Goal: Information Seeking & Learning: Learn about a topic

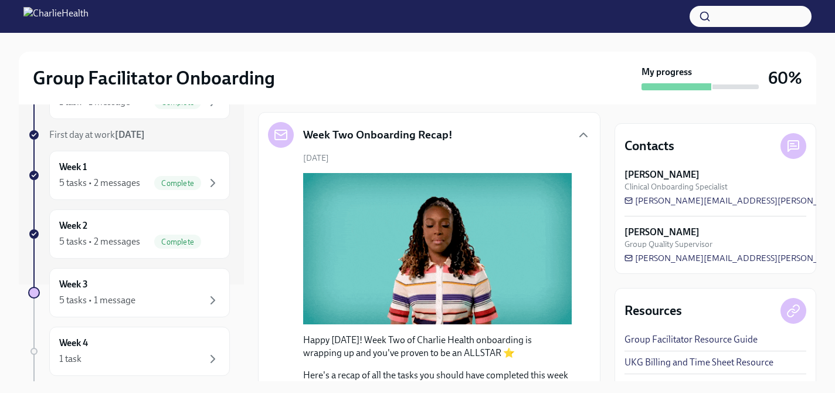
scroll to position [273, 0]
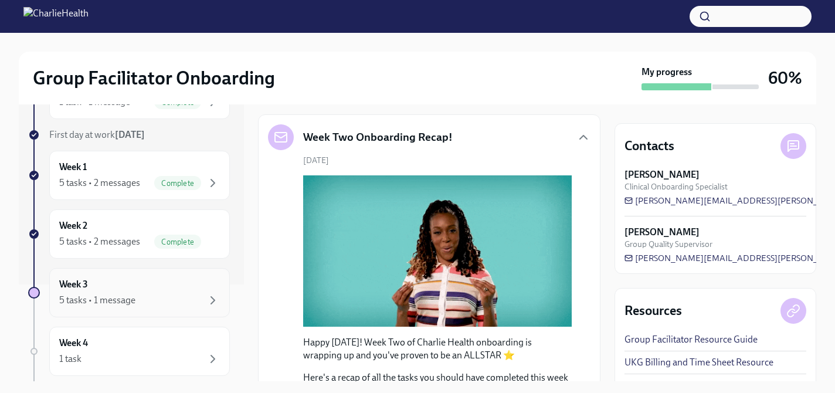
click at [168, 294] on div "5 tasks • 1 message" at bounding box center [139, 300] width 161 height 14
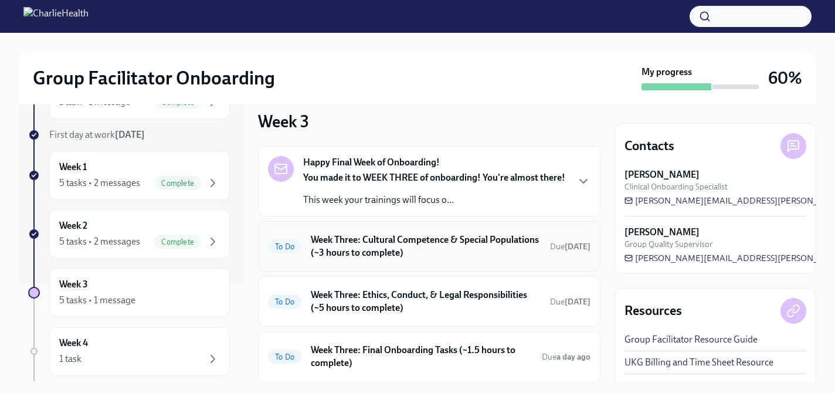
scroll to position [8, 0]
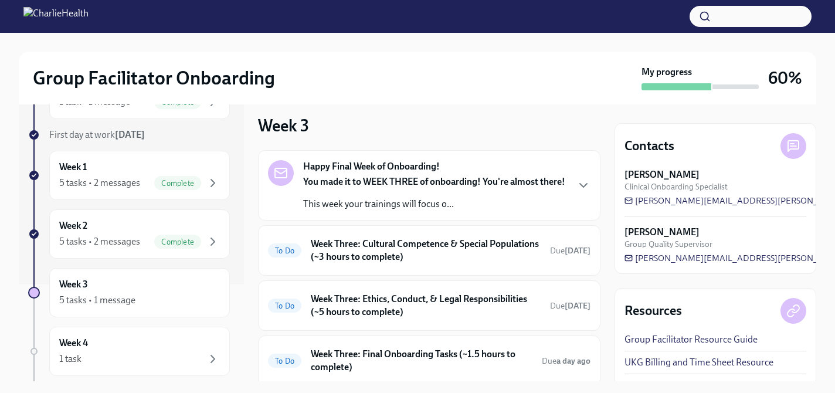
click at [480, 170] on div "Happy Final Week of Onboarding! You made it to WEEK THREE of onboarding! You're…" at bounding box center [434, 185] width 262 height 50
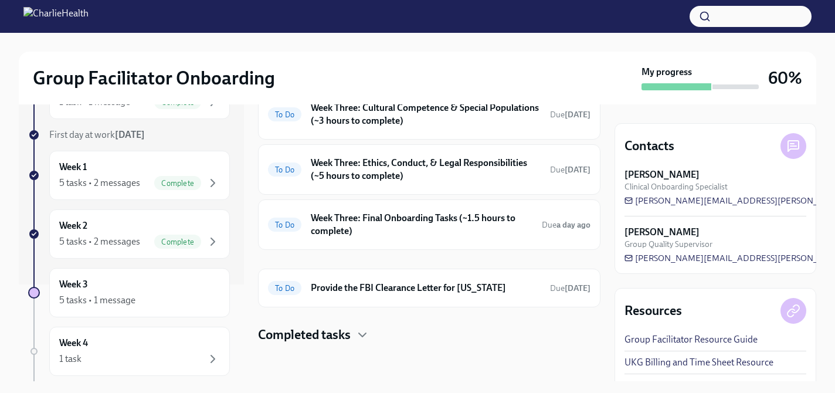
scroll to position [553, 0]
click at [445, 127] on h6 "Week Three: Cultural Competence & Special Populations (~3 hours to complete)" at bounding box center [426, 114] width 230 height 26
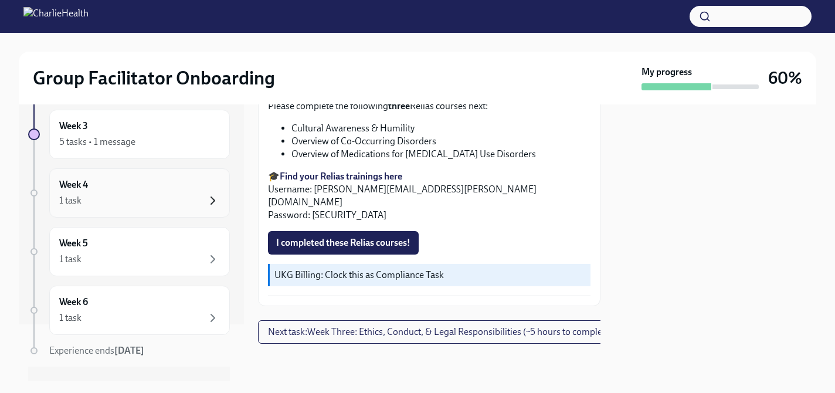
scroll to position [47, 0]
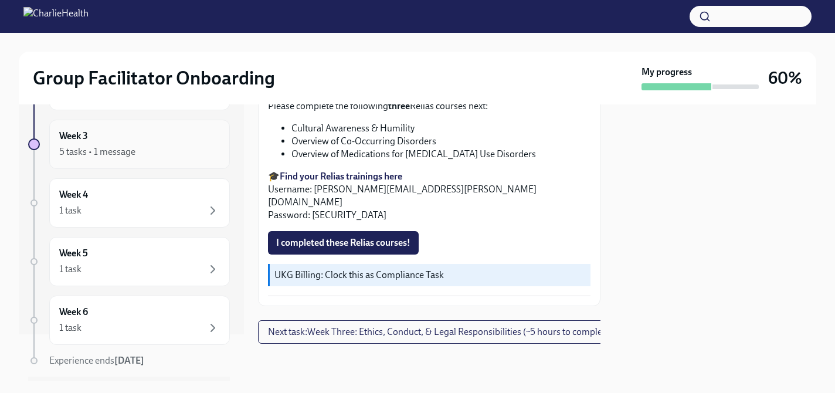
click at [195, 142] on div "Week 3 5 tasks • 1 message" at bounding box center [139, 144] width 161 height 29
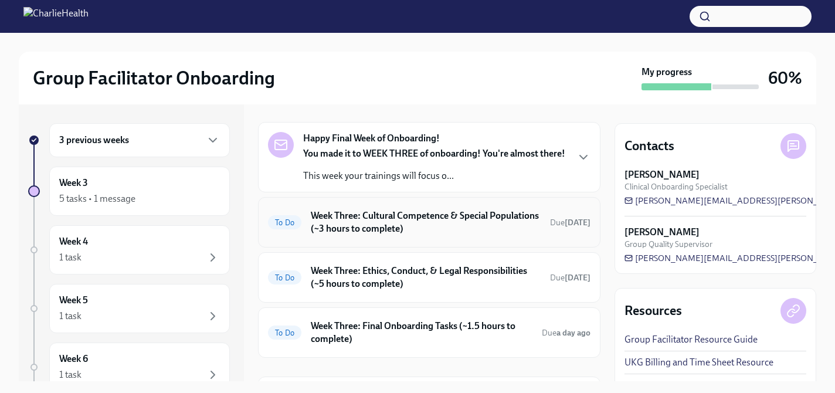
scroll to position [39, 0]
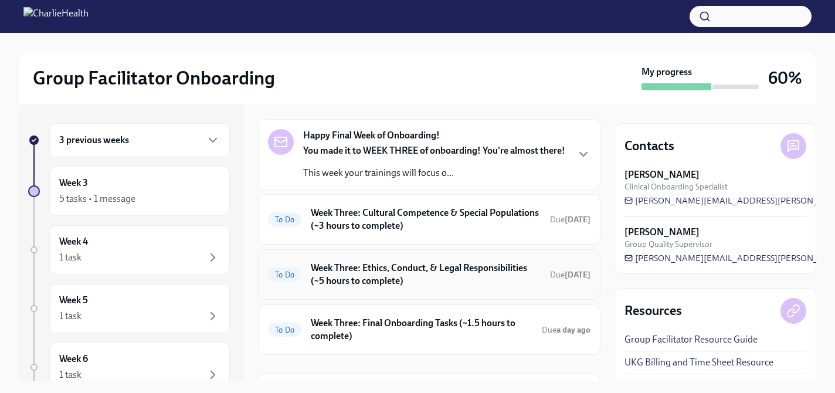
click at [384, 287] on h6 "Week Three: Ethics, Conduct, & Legal Responsibilities (~5 hours to complete)" at bounding box center [426, 275] width 230 height 26
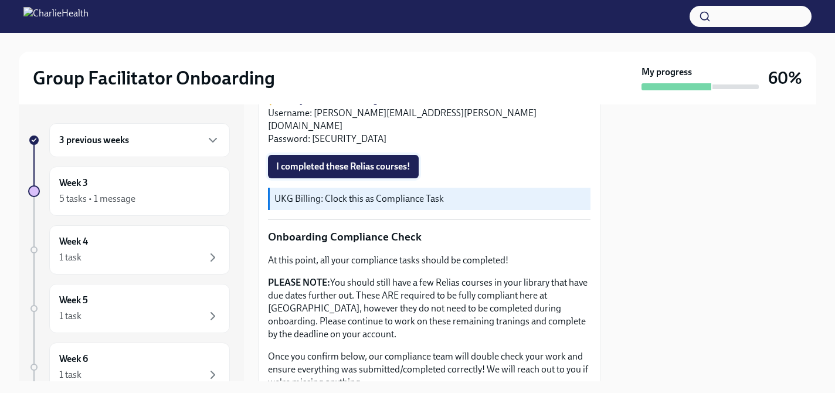
scroll to position [713, 0]
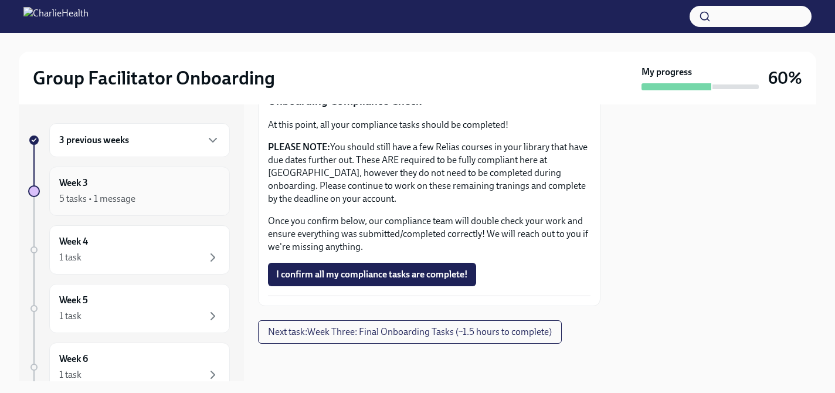
click at [181, 206] on div "Week 3 5 tasks • 1 message" at bounding box center [139, 191] width 181 height 49
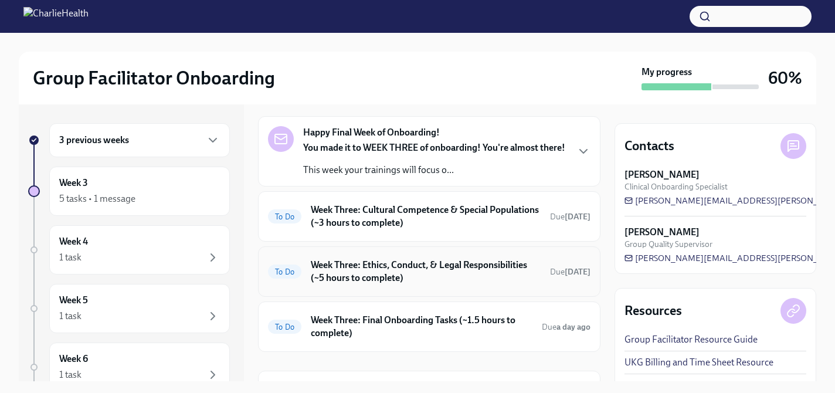
scroll to position [46, 0]
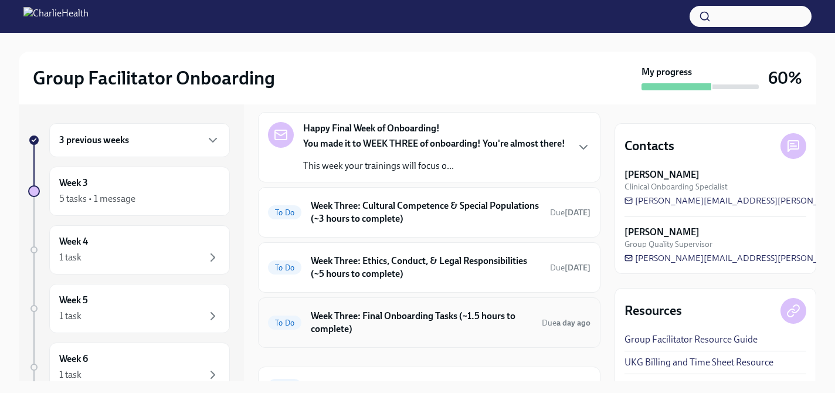
click at [398, 333] on h6 "Week Three: Final Onboarding Tasks (~1.5 hours to complete)" at bounding box center [422, 323] width 222 height 26
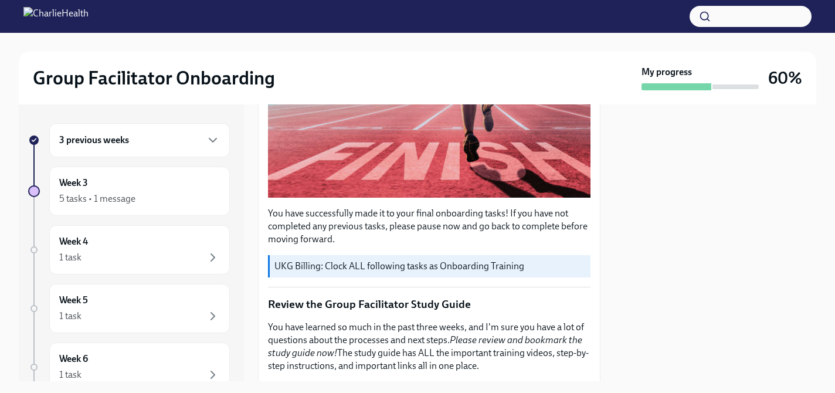
scroll to position [283, 0]
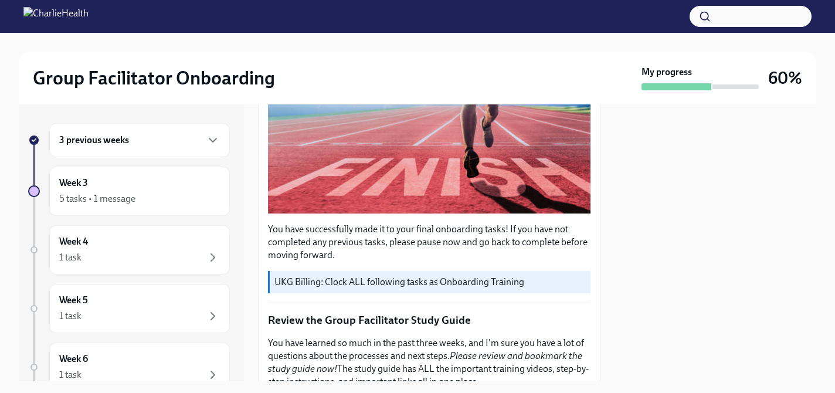
click at [142, 150] on div "3 previous weeks" at bounding box center [139, 140] width 181 height 34
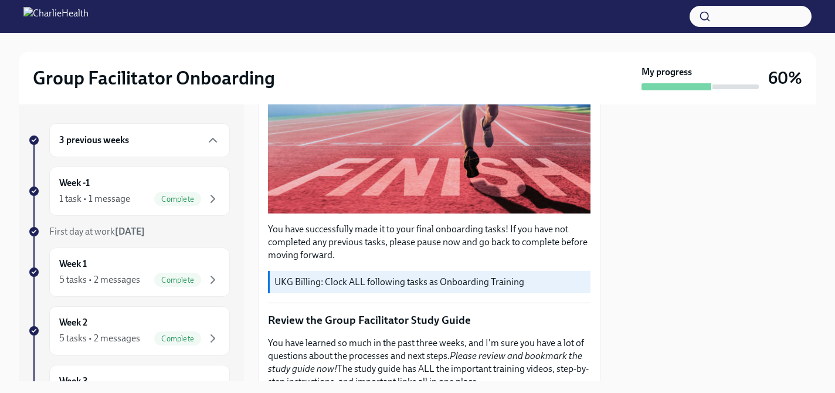
scroll to position [23, 0]
